Goal: Task Accomplishment & Management: Complete application form

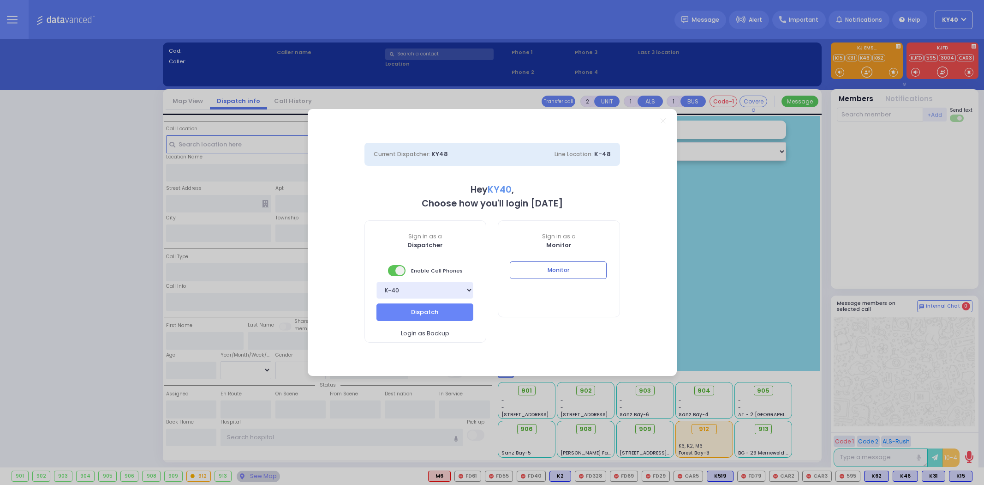
select select "5"
click at [583, 275] on button "Monitor" at bounding box center [558, 270] width 97 height 18
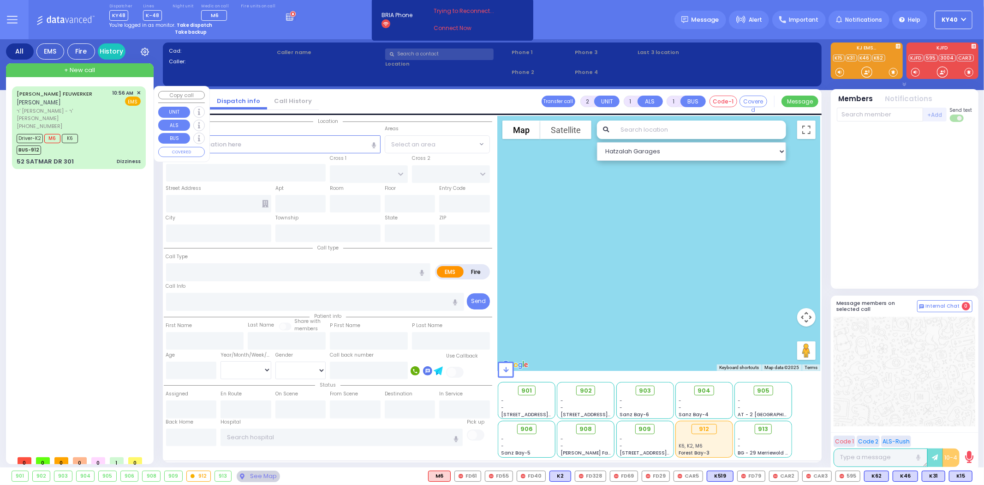
click at [94, 103] on div "[PERSON_NAME] FEUWERKER [PERSON_NAME]" at bounding box center [63, 98] width 93 height 18
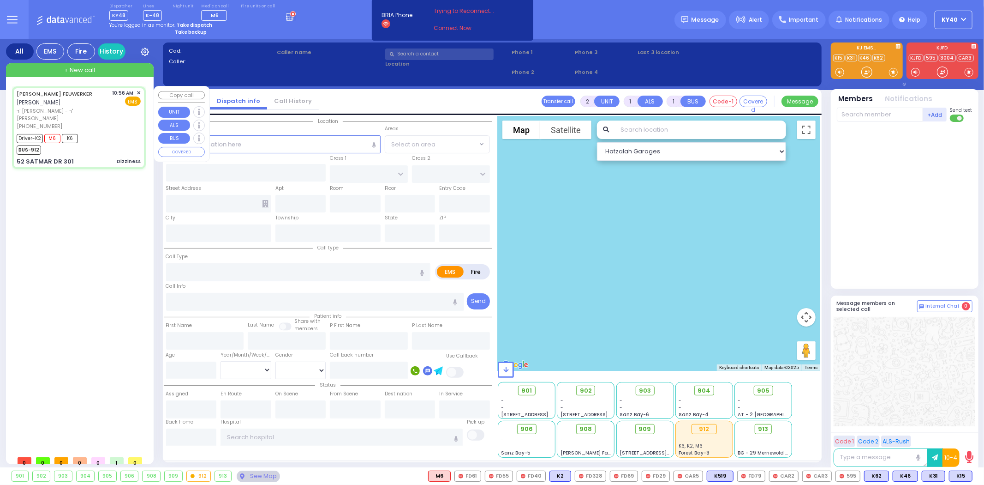
type input "6"
select select
type input "Dizziness"
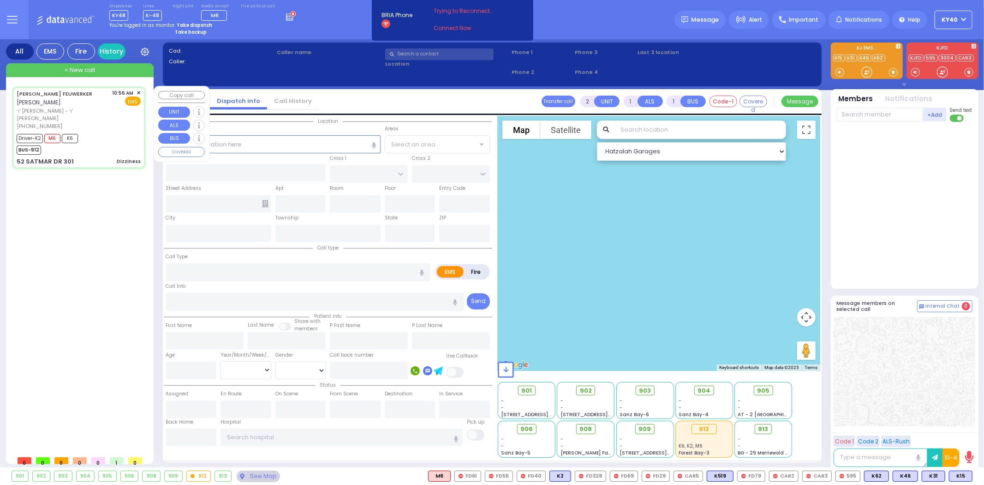
radio input "true"
type input "[PERSON_NAME]"
type input "FEUWERKER"
type input "[PERSON_NAME]"
type input "Feuerwerger"
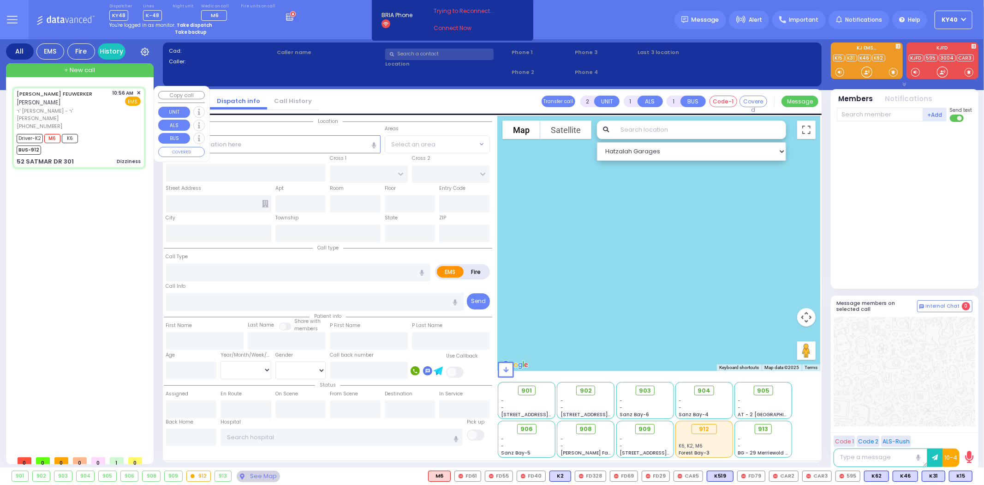
type input "77"
select select "Year"
select select "[DEMOGRAPHIC_DATA]"
type input "10:56"
type input "10:58"
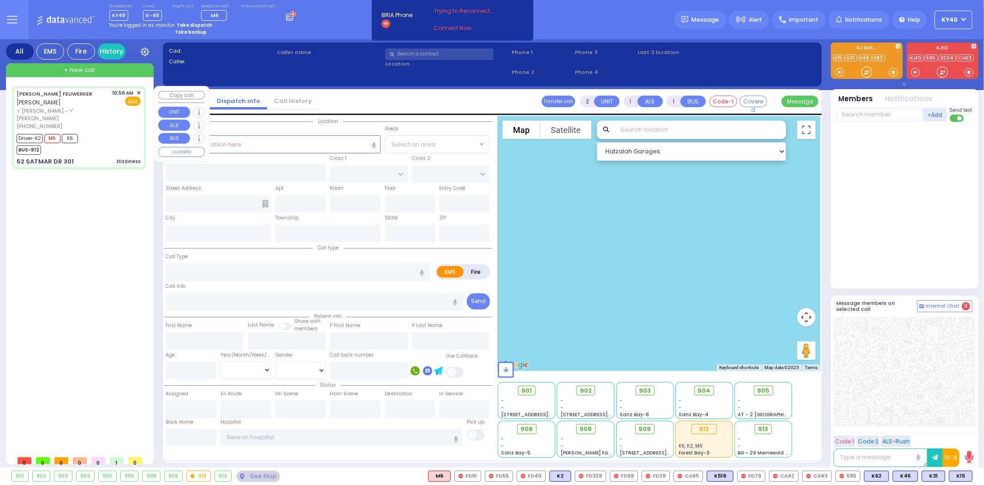
type input "11:00"
type input "11:20"
type input "12:30"
type input "12:45"
type input "[GEOGRAPHIC_DATA]"
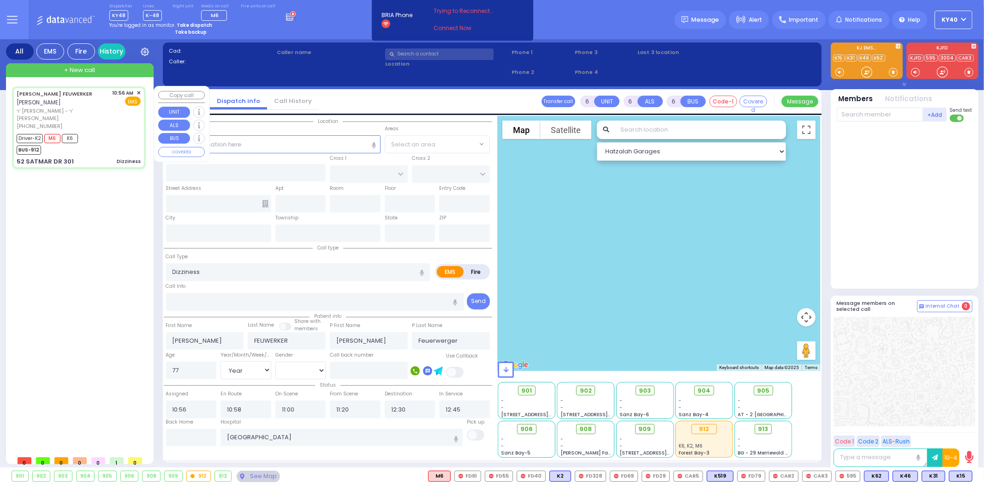
type input "KROLLA DR"
type input "ORSHAVA COURT"
type input "52 SATMAR DR"
type input "301"
type input "Monroe"
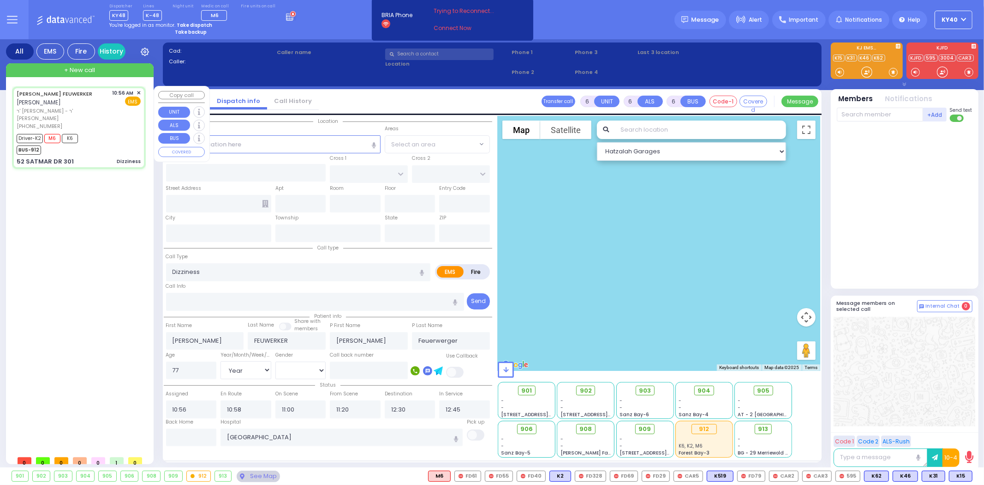
type input "[US_STATE]"
type input "10950"
select select "SECTION 3"
select select "Hatzalah Garages"
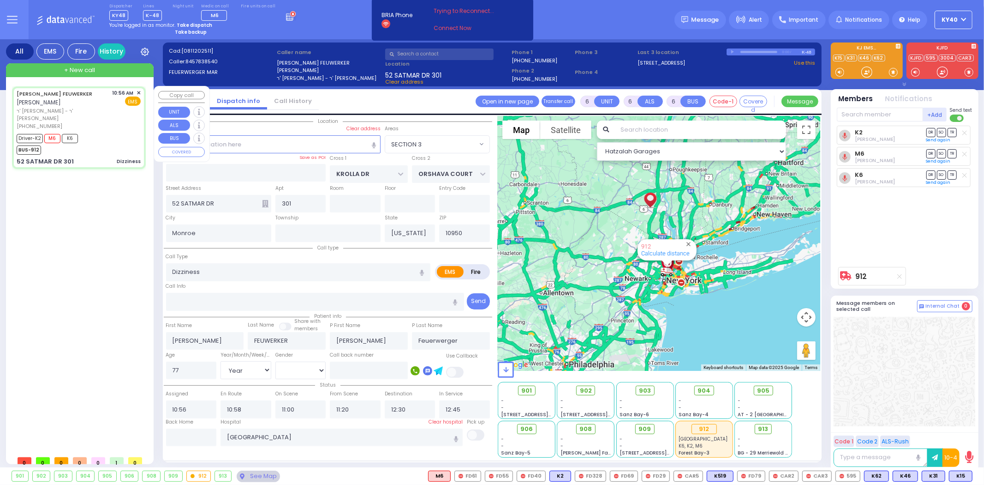
click at [101, 107] on span "ר' [PERSON_NAME] - ר' [PERSON_NAME]" at bounding box center [63, 114] width 93 height 15
select select
radio input "true"
select select "Year"
select select "[DEMOGRAPHIC_DATA]"
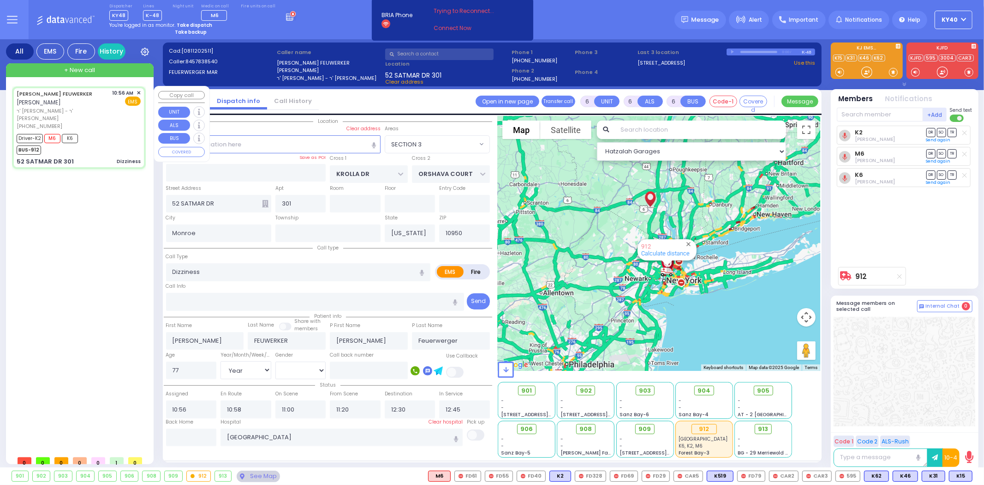
select select "SECTION 3"
select select "Hatzalah Garages"
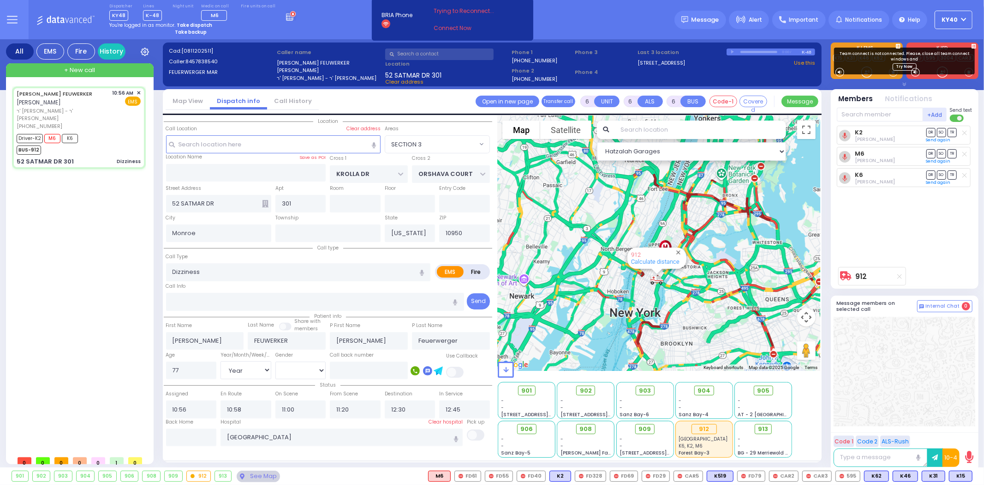
drag, startPoint x: 670, startPoint y: 279, endPoint x: 672, endPoint y: 354, distance: 75.3
click at [688, 368] on div "Hatzalah Garages ← Move left → Move right ↑ Move up ↓ + -" at bounding box center [659, 286] width 323 height 341
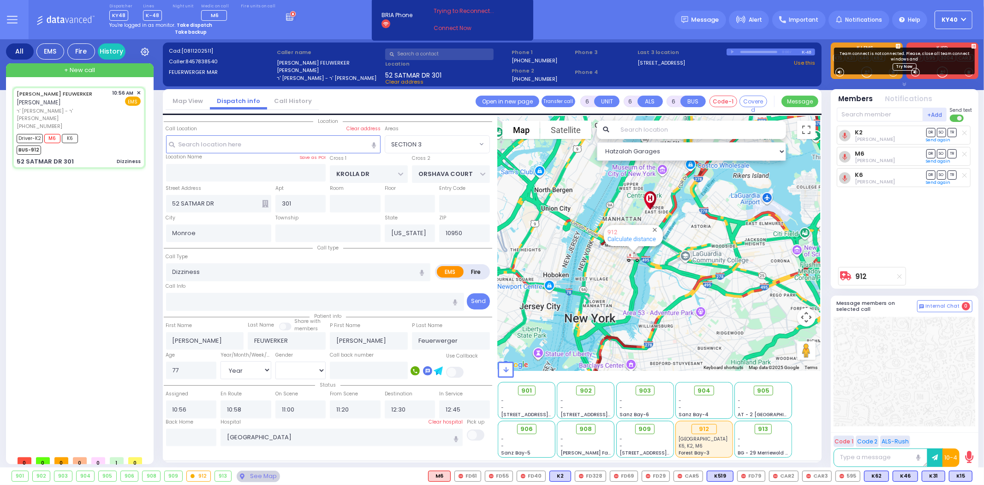
drag, startPoint x: 683, startPoint y: 317, endPoint x: 643, endPoint y: 274, distance: 59.4
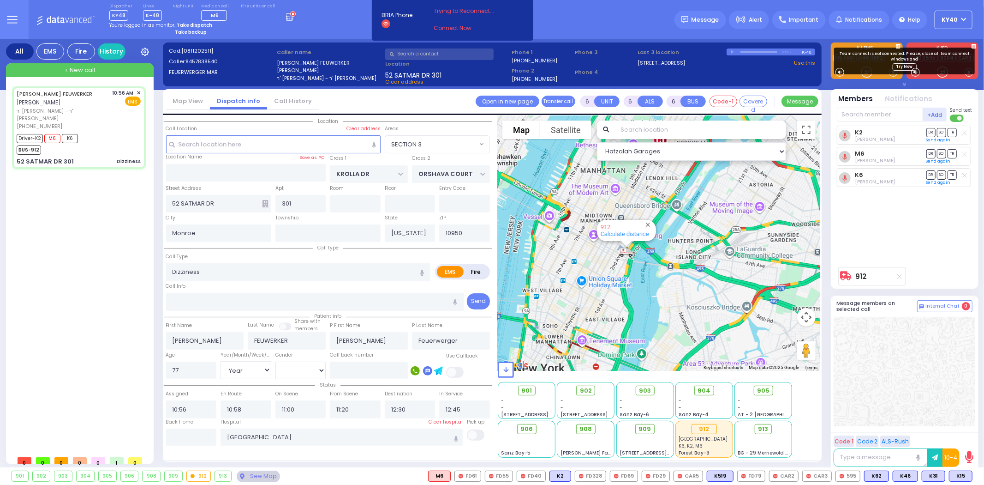
drag, startPoint x: 642, startPoint y: 274, endPoint x: 654, endPoint y: 302, distance: 30.8
click at [656, 302] on div "912 Calculate distance" at bounding box center [659, 243] width 323 height 255
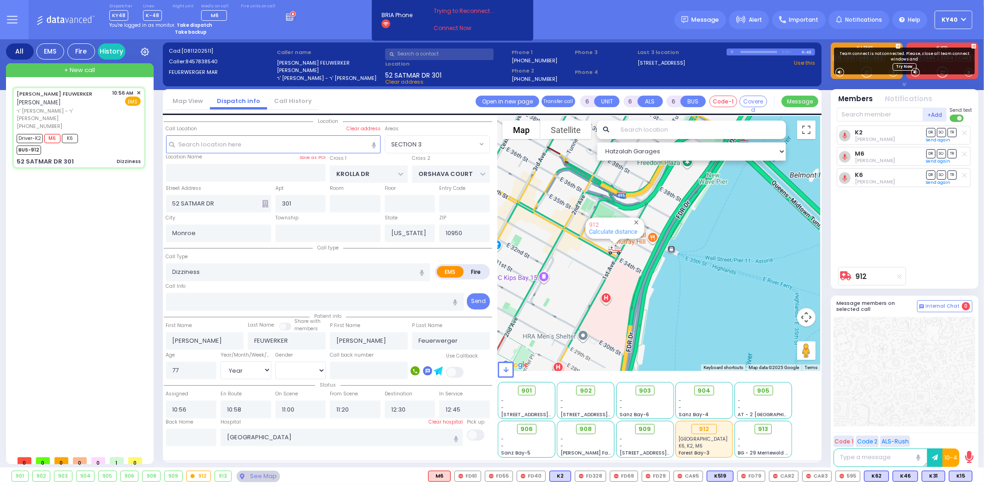
drag, startPoint x: 639, startPoint y: 278, endPoint x: 692, endPoint y: 340, distance: 81.5
click at [693, 342] on div "912 Calculate distance" at bounding box center [659, 243] width 323 height 255
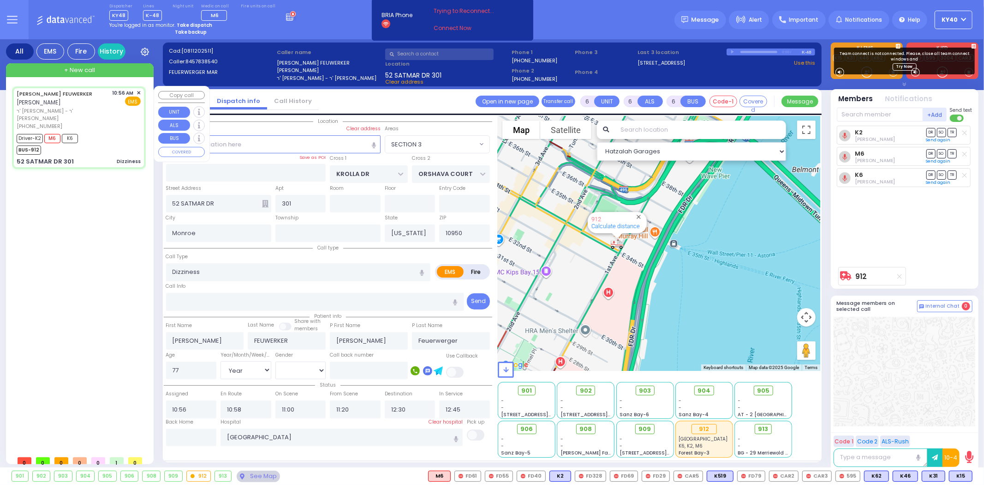
click at [105, 122] on div "[PHONE_NUMBER]" at bounding box center [63, 126] width 93 height 8
select select
radio input "true"
select select "Year"
select select "[DEMOGRAPHIC_DATA]"
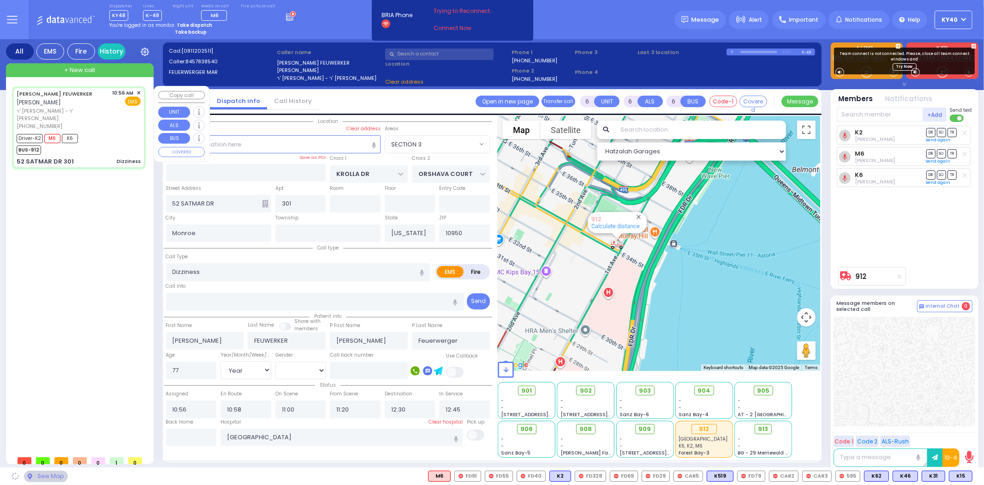
select select "Hatzalah Garages"
select select "SECTION 3"
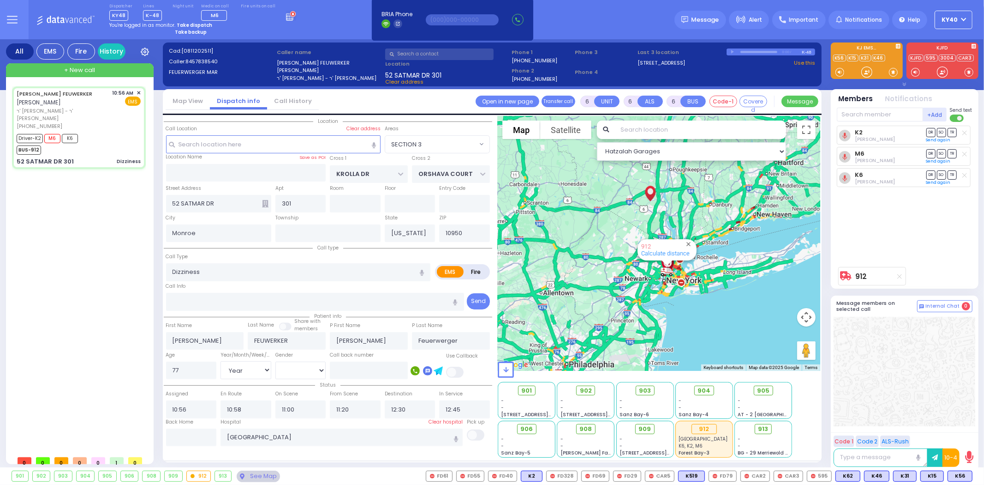
select select
radio input "true"
select select "Year"
select select "[DEMOGRAPHIC_DATA]"
select select "Hatzalah Garages"
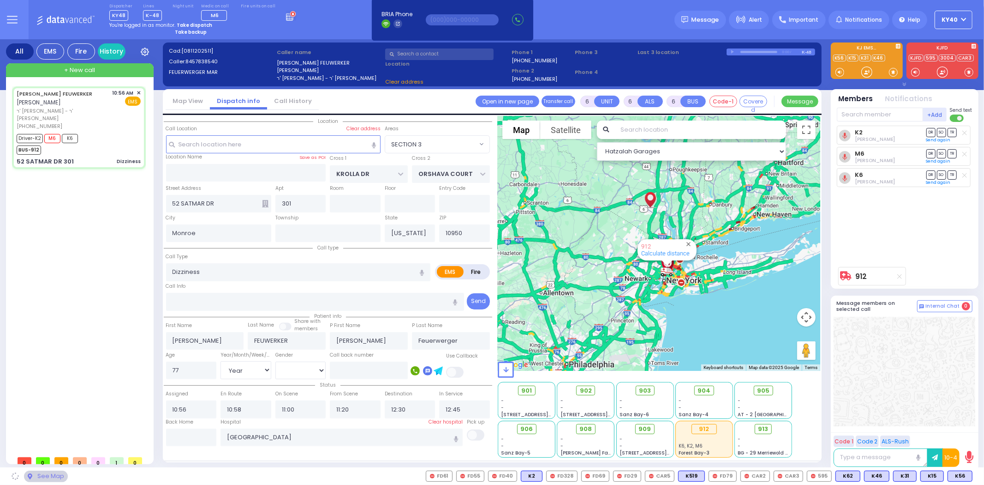
select select "SECTION 3"
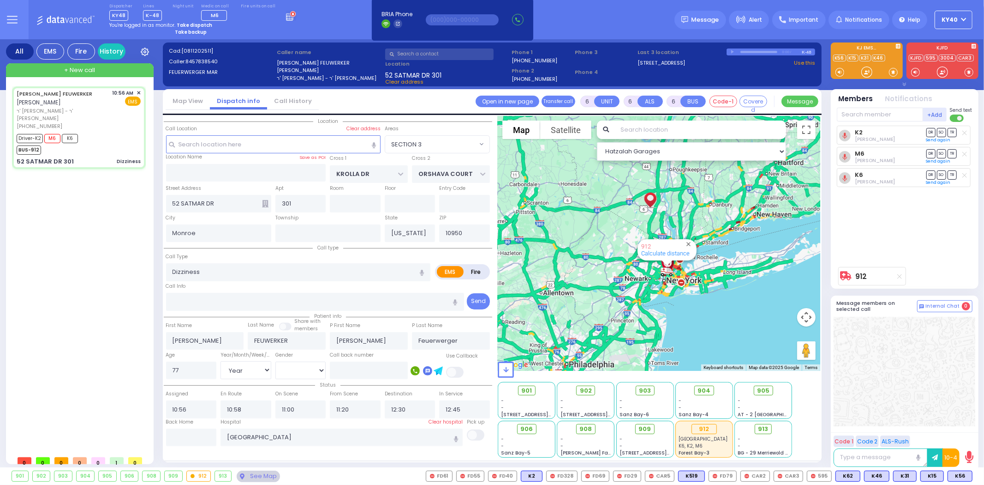
select select
radio input "true"
select select "Year"
select select "[DEMOGRAPHIC_DATA]"
select select "Hatzalah Garages"
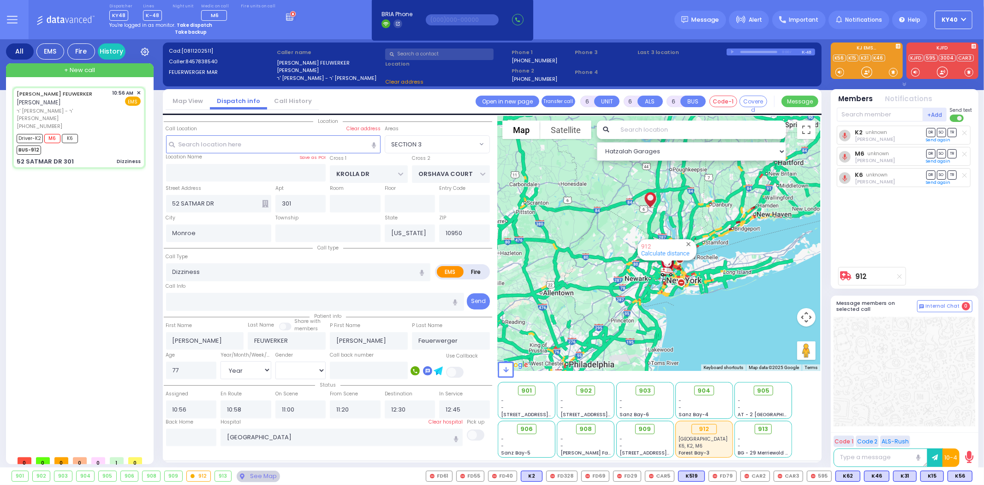
select select "SECTION 3"
click at [196, 24] on strong "Take dispatch" at bounding box center [195, 25] width 36 height 7
select select "5"
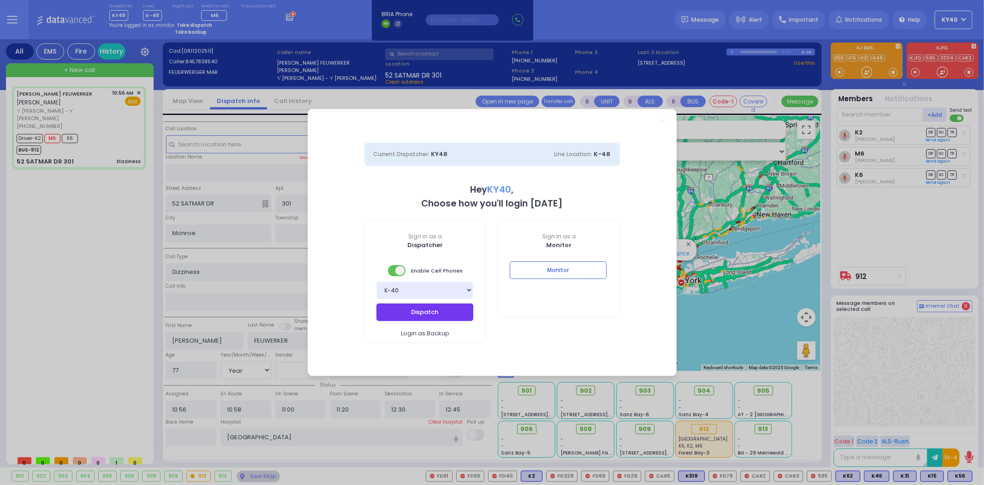
click at [424, 306] on button "Dispatch" at bounding box center [425, 312] width 97 height 18
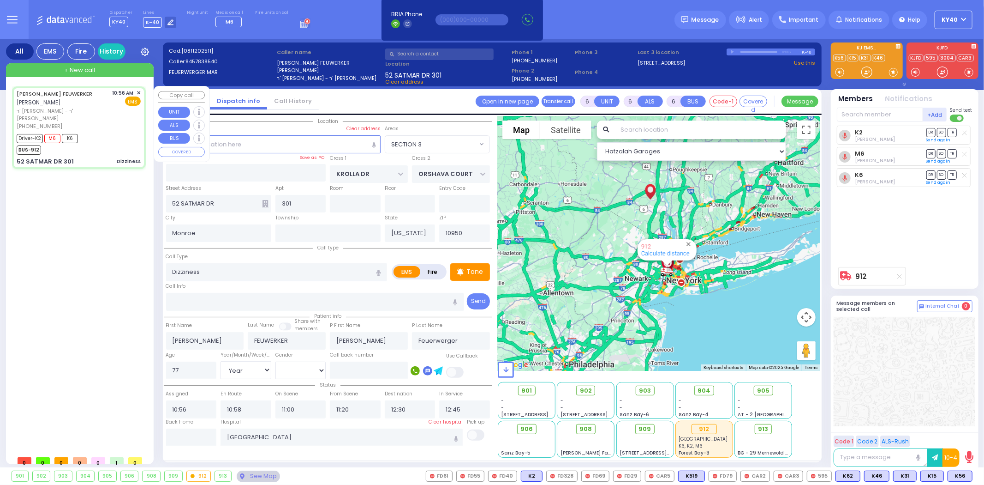
click at [119, 132] on div "Driver-K2 M6 K6 BUS-912" at bounding box center [79, 143] width 124 height 23
select select
radio input "true"
select select "Year"
select select "[DEMOGRAPHIC_DATA]"
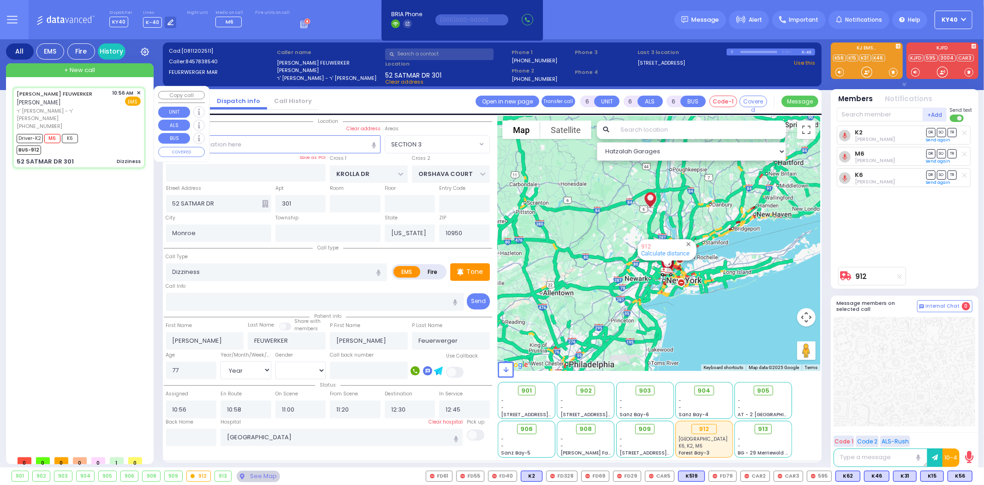
select select "Hatzalah Garages"
select select "SECTION 3"
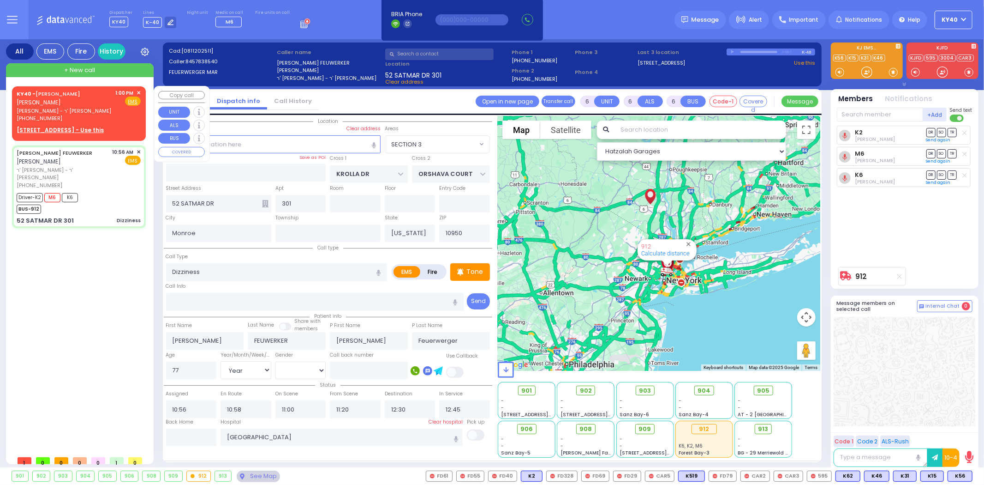
click at [138, 92] on span "✕" at bounding box center [139, 93] width 4 height 8
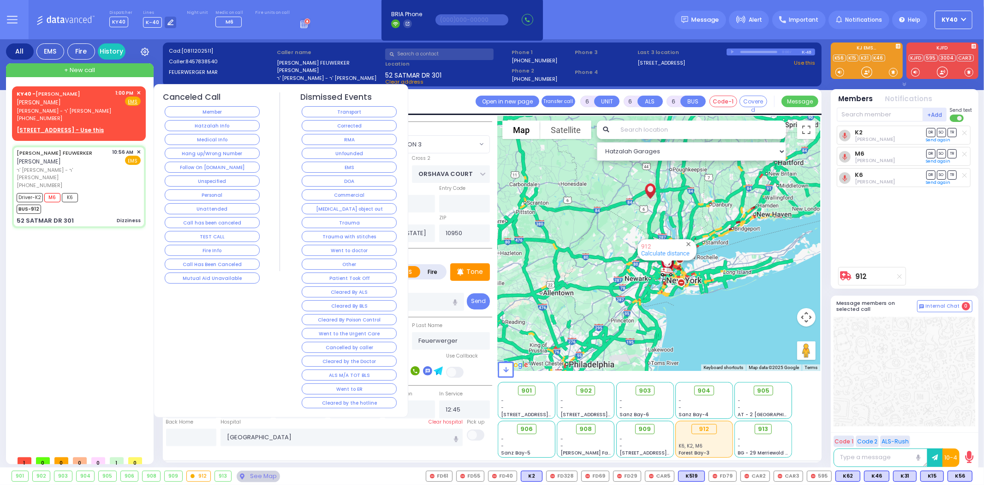
click at [213, 238] on button "TEST CALL" at bounding box center [212, 236] width 95 height 11
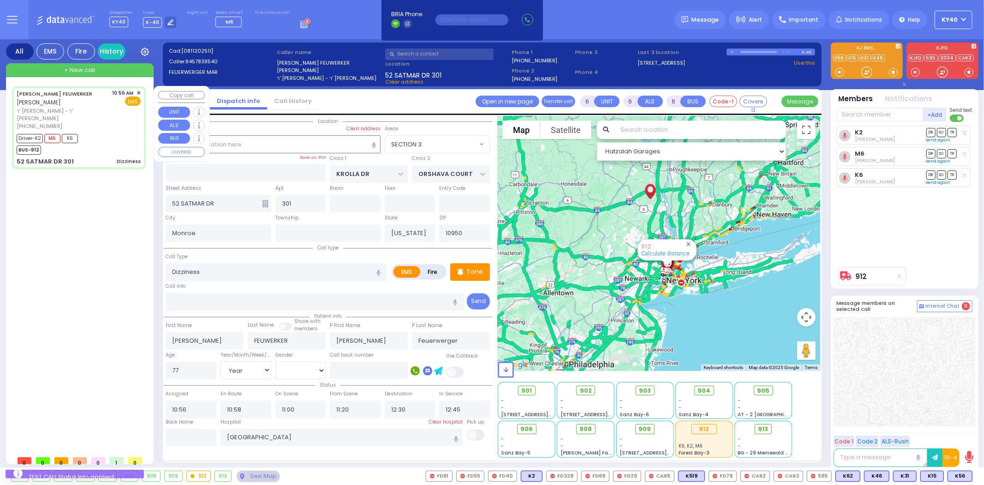
click at [117, 134] on div "Driver-K2 M6 K6 BUS-912" at bounding box center [79, 143] width 124 height 23
select select
radio input "true"
select select "Year"
select select "[DEMOGRAPHIC_DATA]"
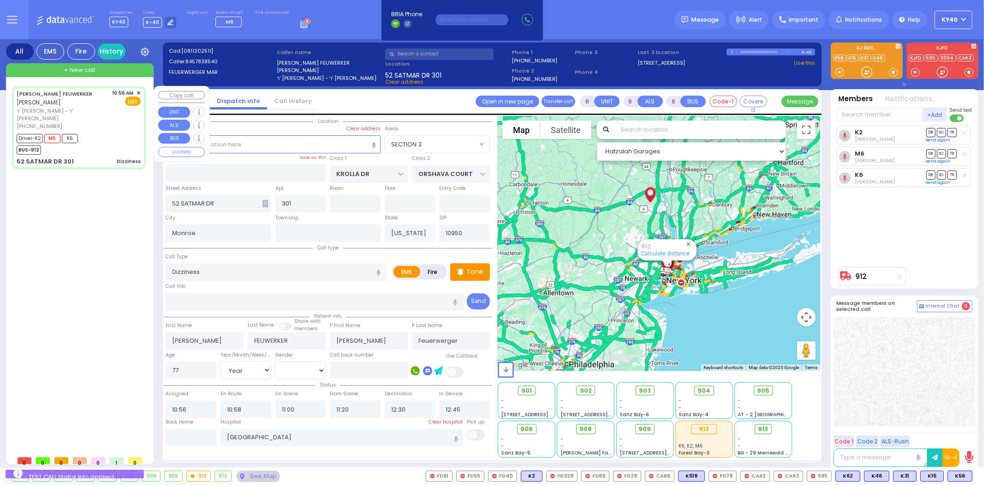
select select "Hatzalah Garages"
select select "SECTION 3"
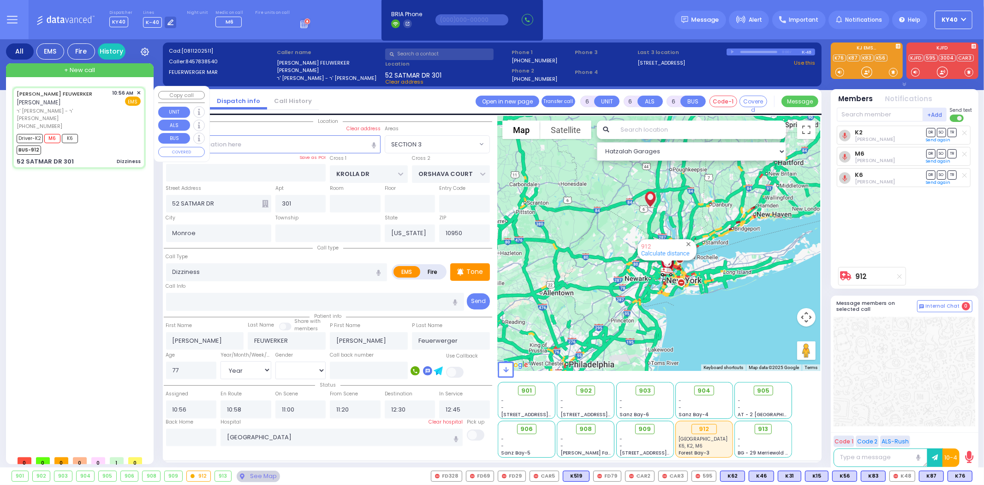
select select
radio input "true"
select select "Year"
select select "[DEMOGRAPHIC_DATA]"
select select "Hatzalah Garages"
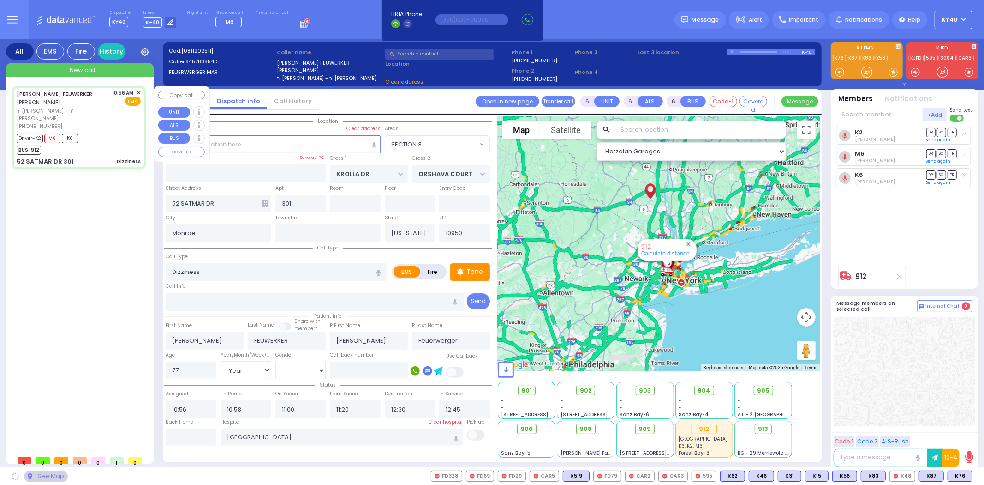
select select "SECTION 3"
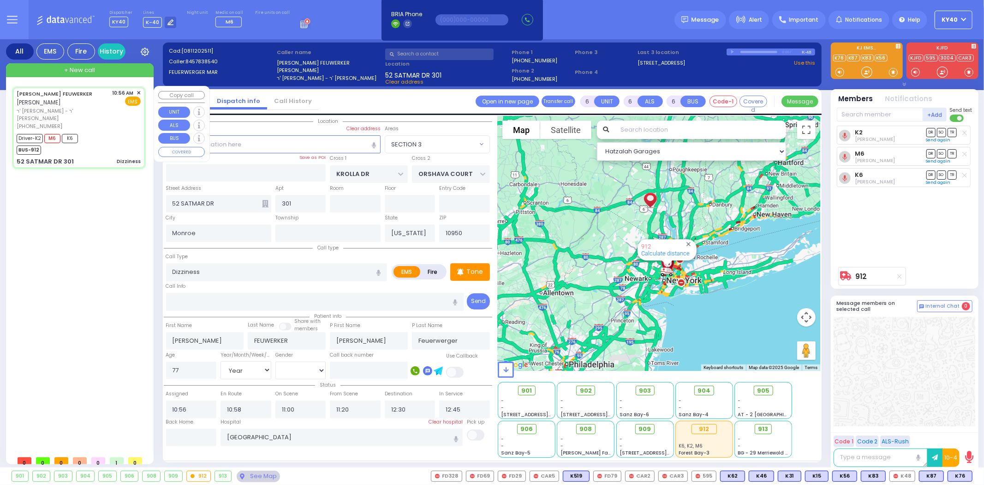
select select
radio input "true"
select select "Year"
select select "[DEMOGRAPHIC_DATA]"
select select "Hatzalah Garages"
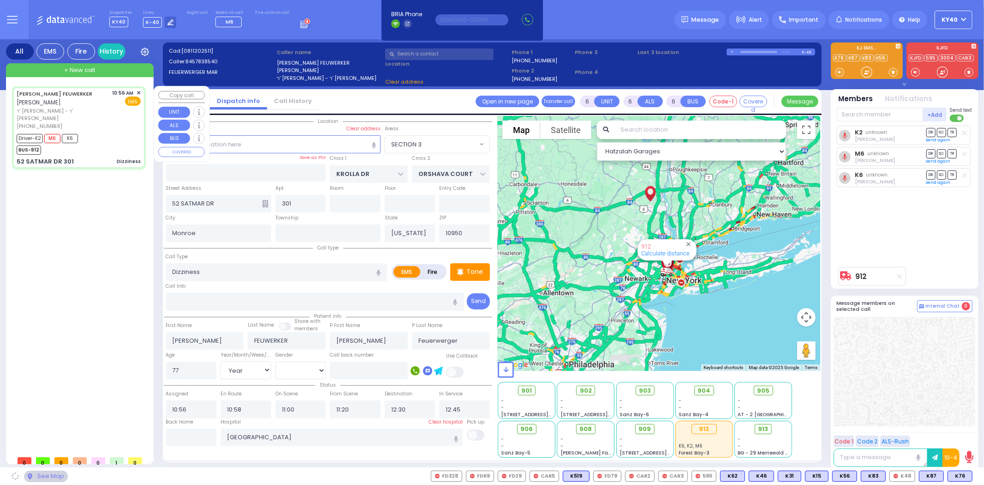
select select "SECTION 3"
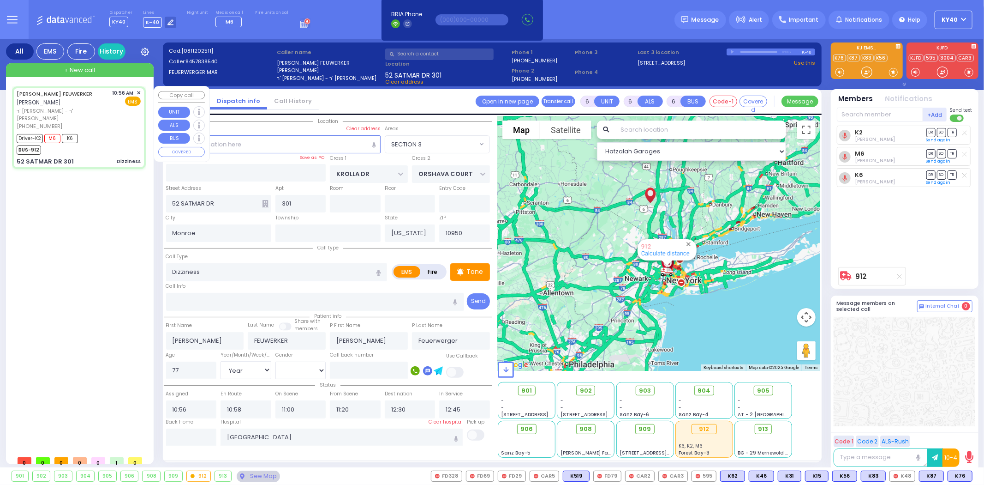
select select
radio input "true"
select select "Year"
select select "[DEMOGRAPHIC_DATA]"
select select "Hatzalah Garages"
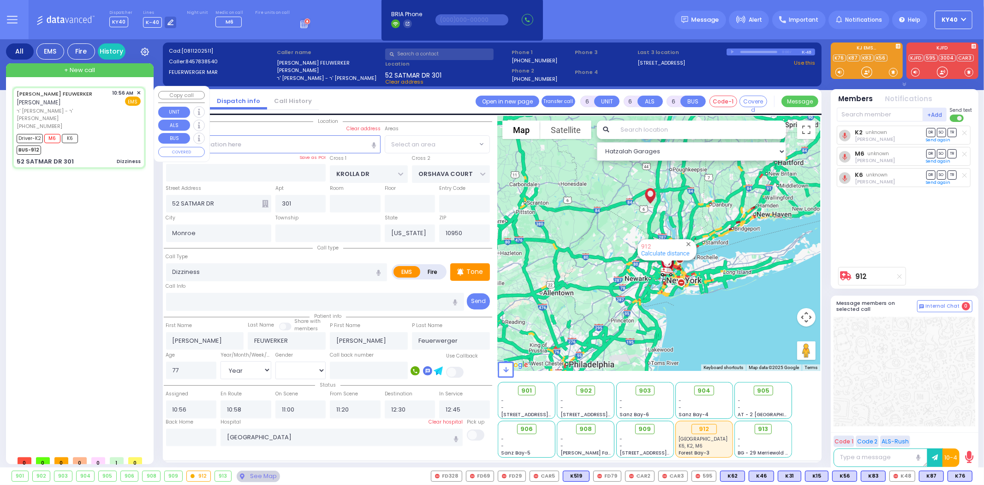
select select "SECTION 3"
select select
radio input "true"
select select "Year"
select select "[DEMOGRAPHIC_DATA]"
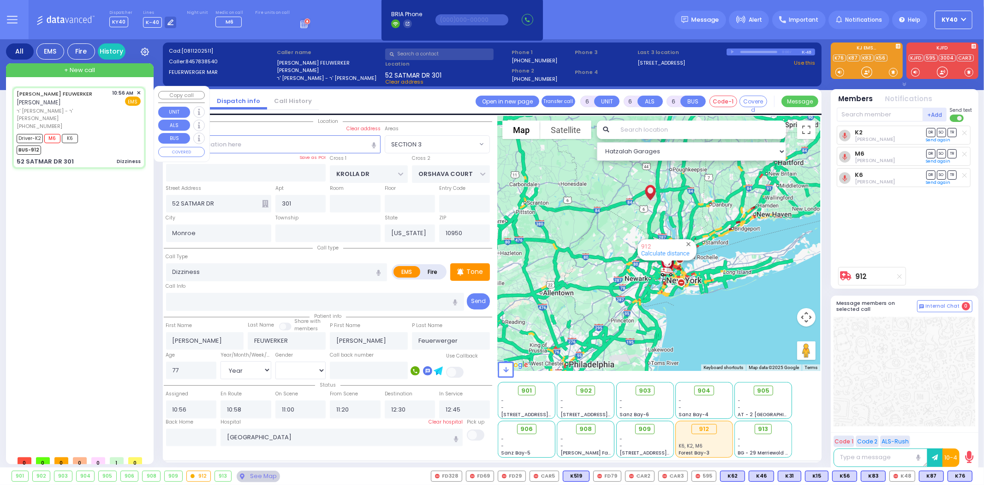
select select "Hatzalah Garages"
select select "SECTION 3"
select select
radio input "true"
select select "Year"
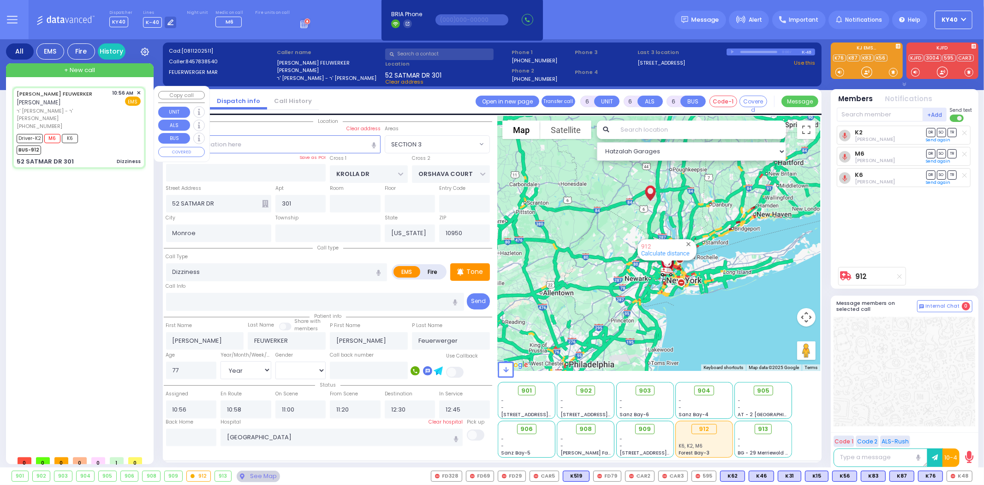
select select "[DEMOGRAPHIC_DATA]"
select select "Hatzalah Garages"
select select "SECTION 3"
